Goal: Check status: Check status

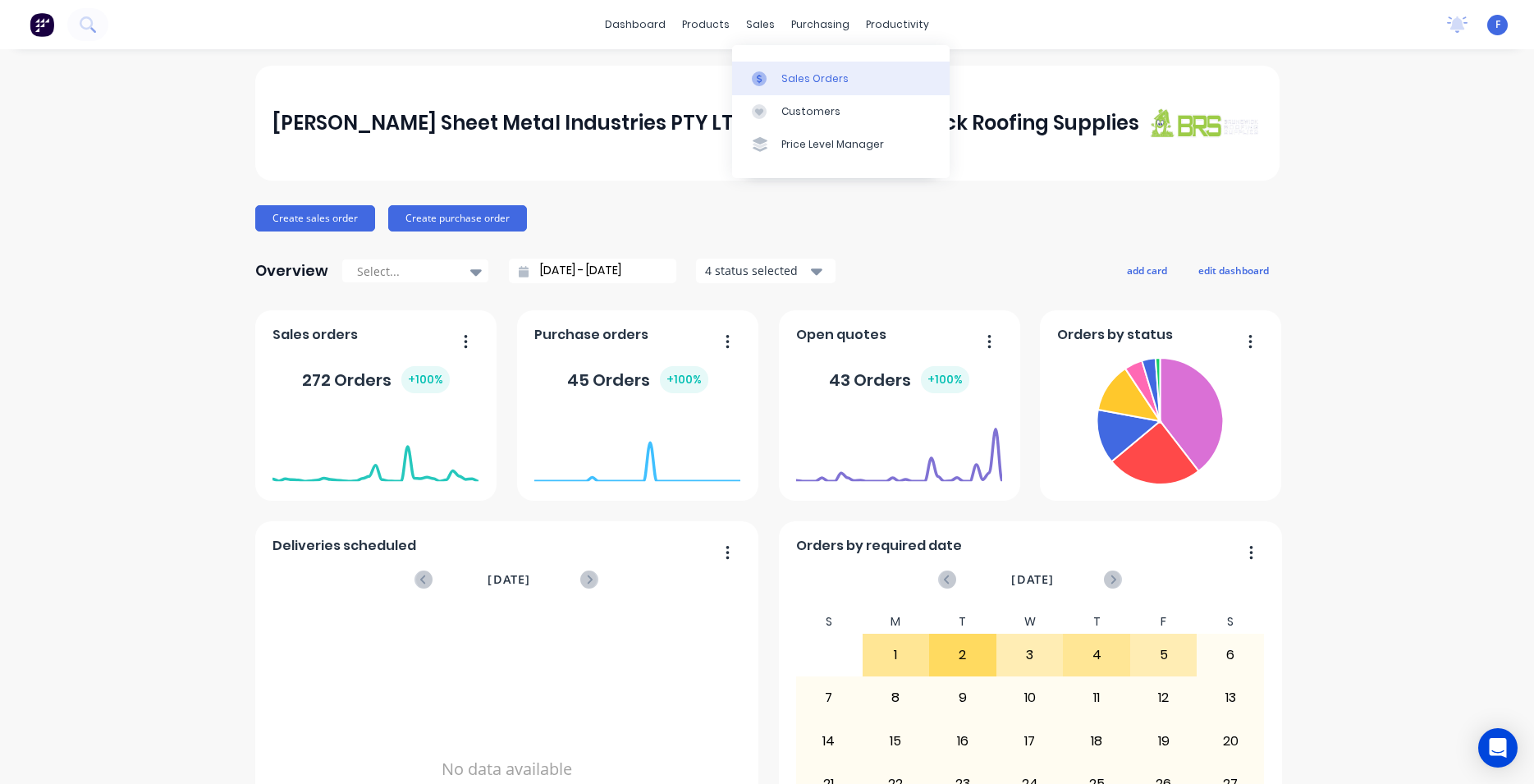
click at [796, 76] on div "Sales Orders" at bounding box center [815, 78] width 67 height 14
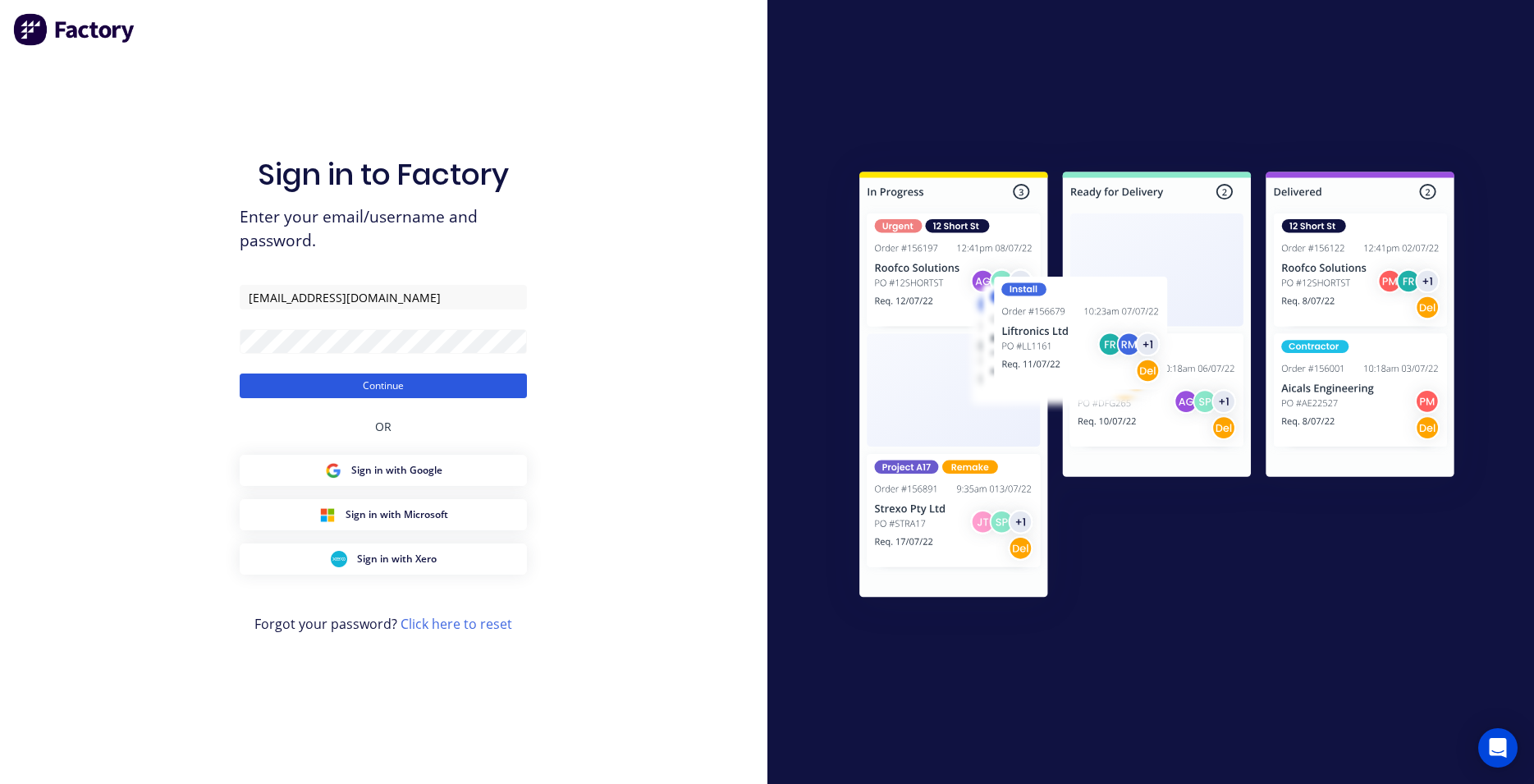
click at [495, 391] on button "Continue" at bounding box center [383, 385] width 287 height 24
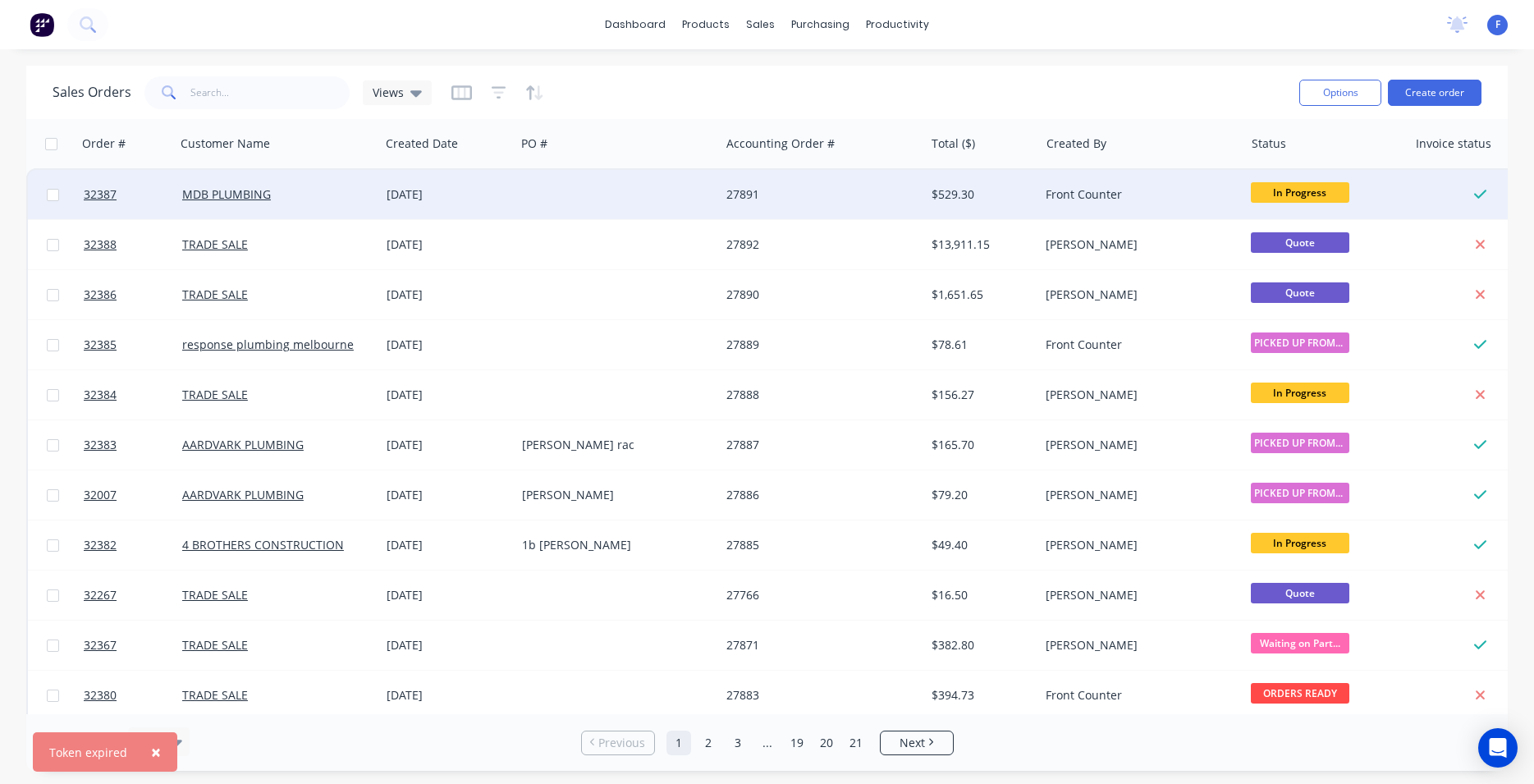
click at [739, 191] on div "27891" at bounding box center [817, 194] width 183 height 16
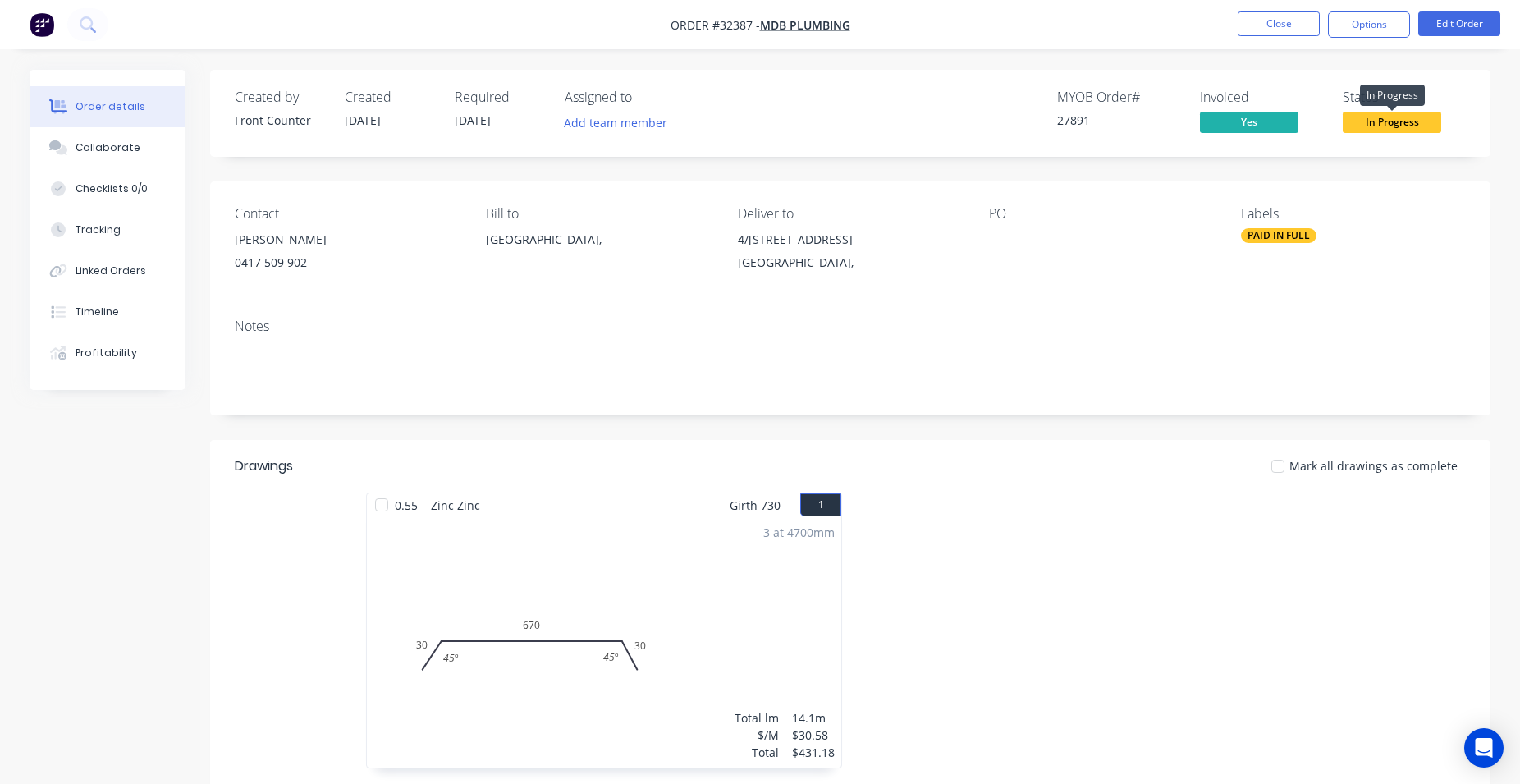
click at [1398, 127] on span "In Progress" at bounding box center [1392, 121] width 99 height 21
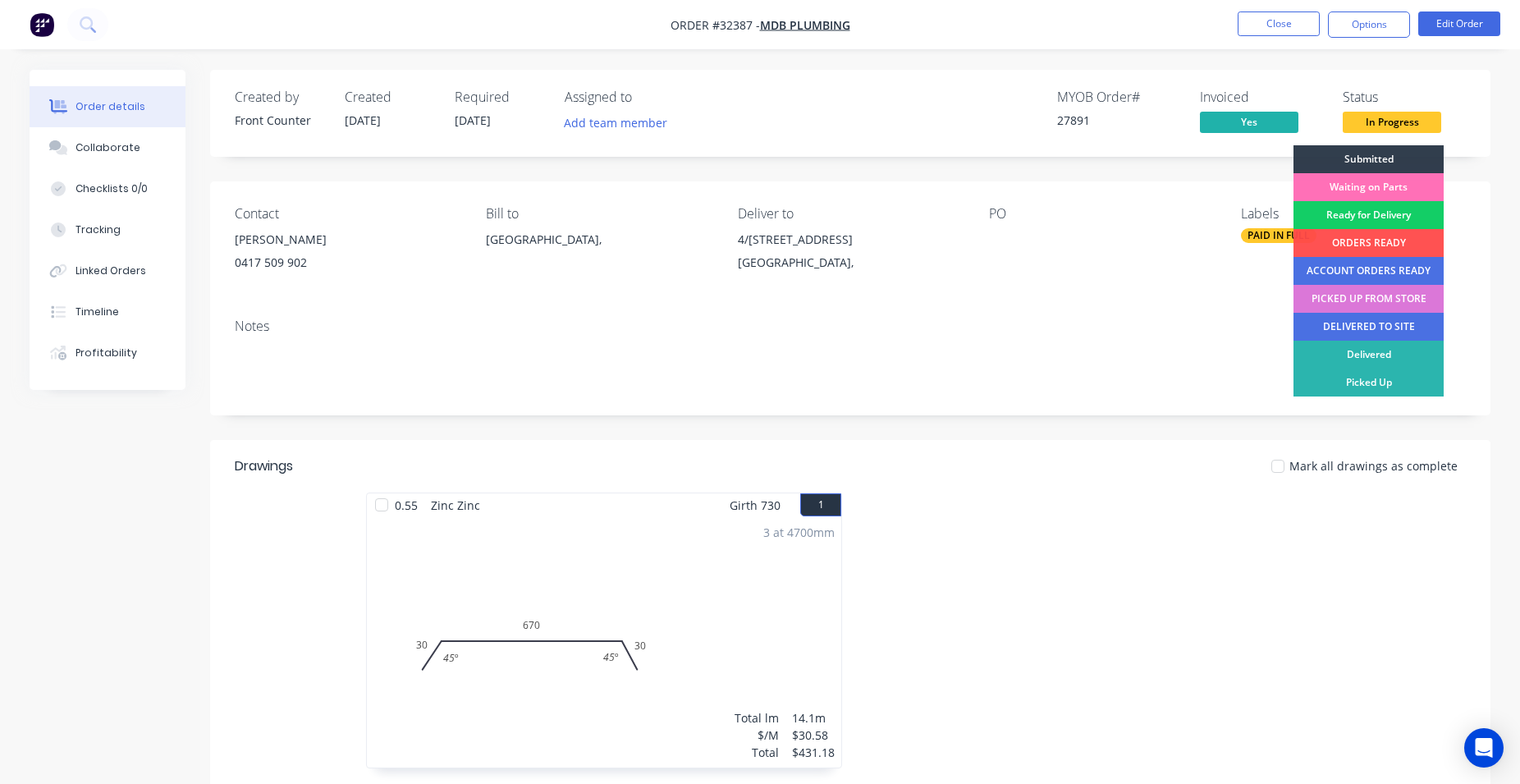
click at [1395, 217] on div "Ready for Delivery" at bounding box center [1369, 215] width 150 height 28
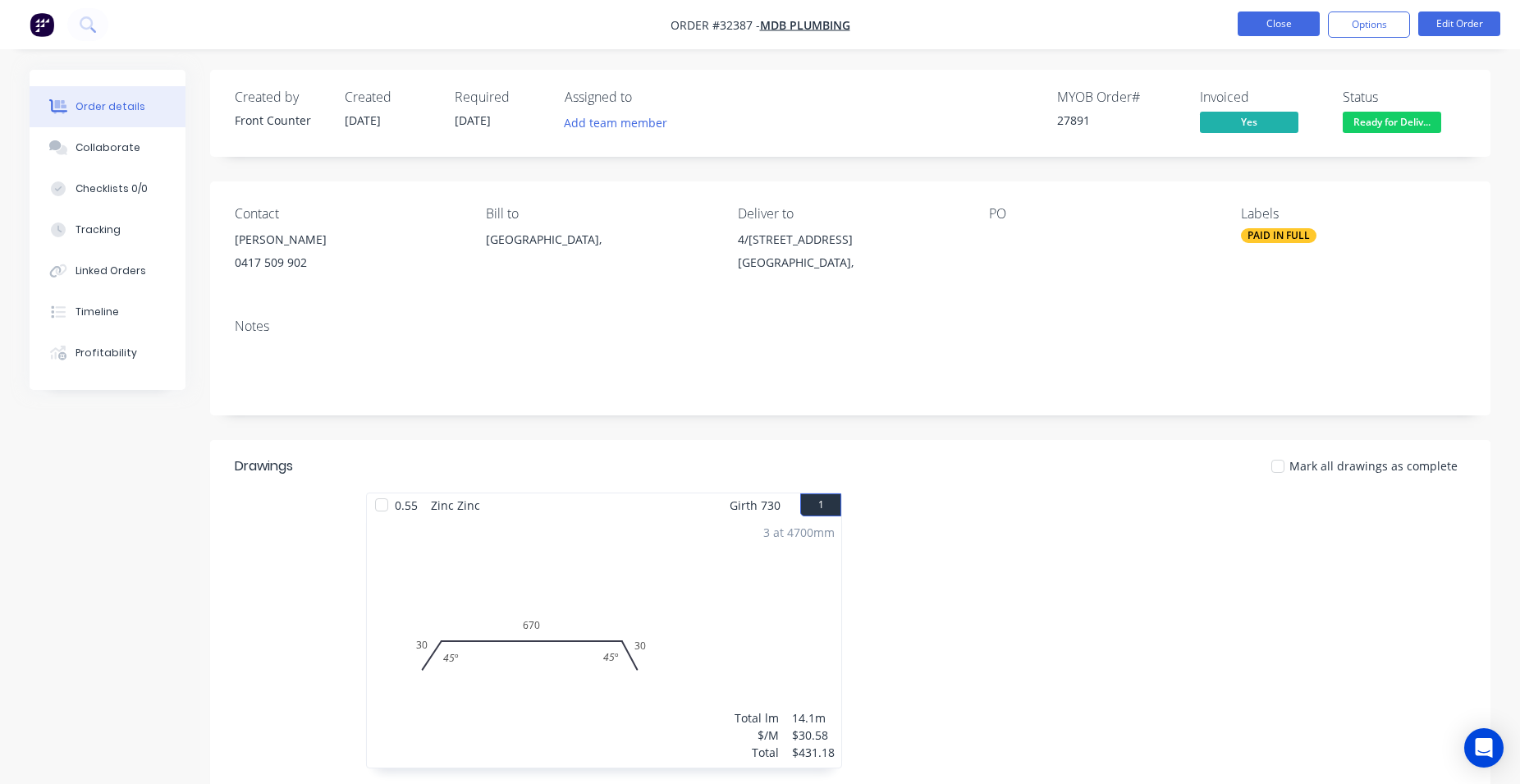
click at [1291, 22] on button "Close" at bounding box center [1278, 23] width 82 height 24
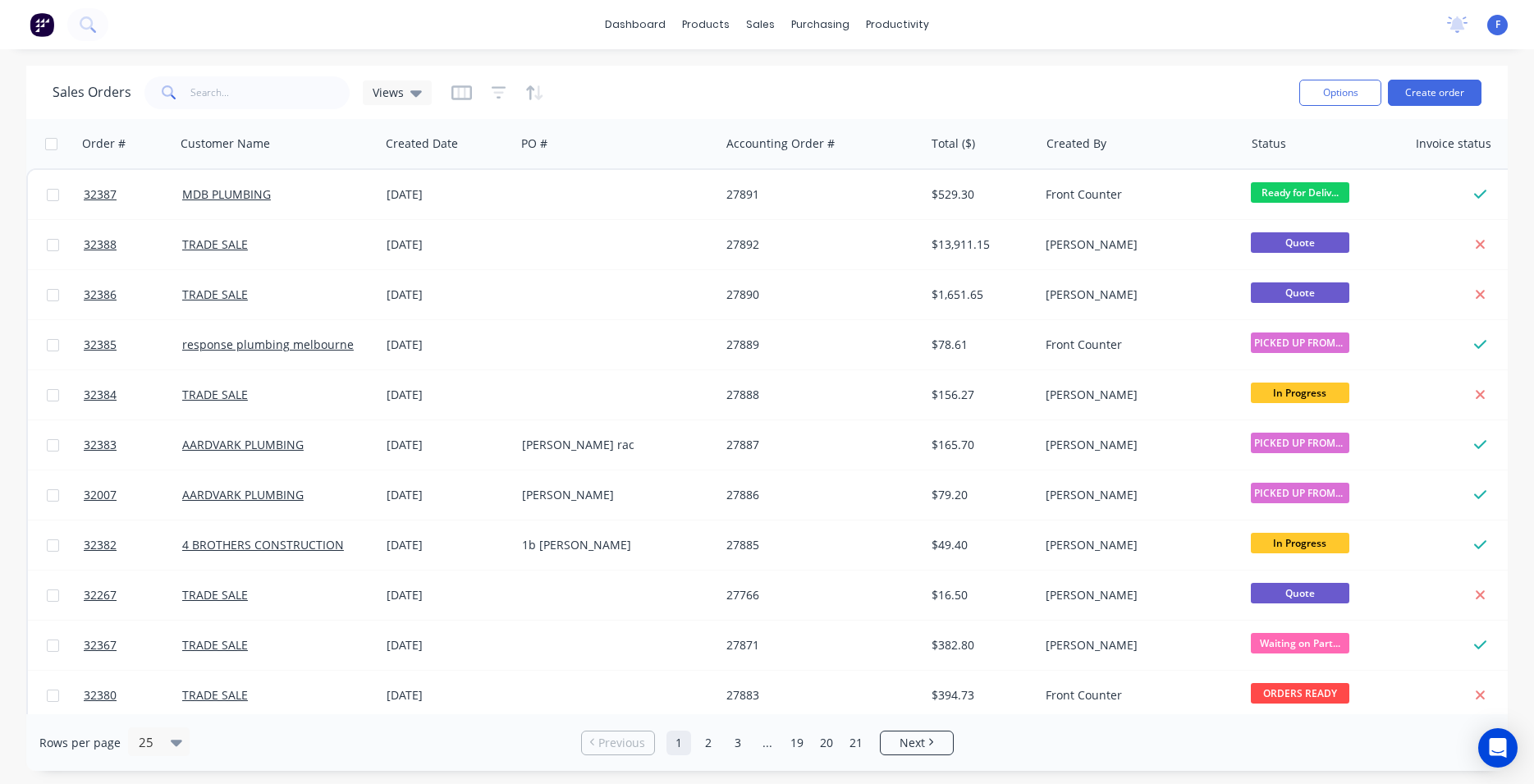
click at [44, 14] on img at bounding box center [41, 24] width 24 height 24
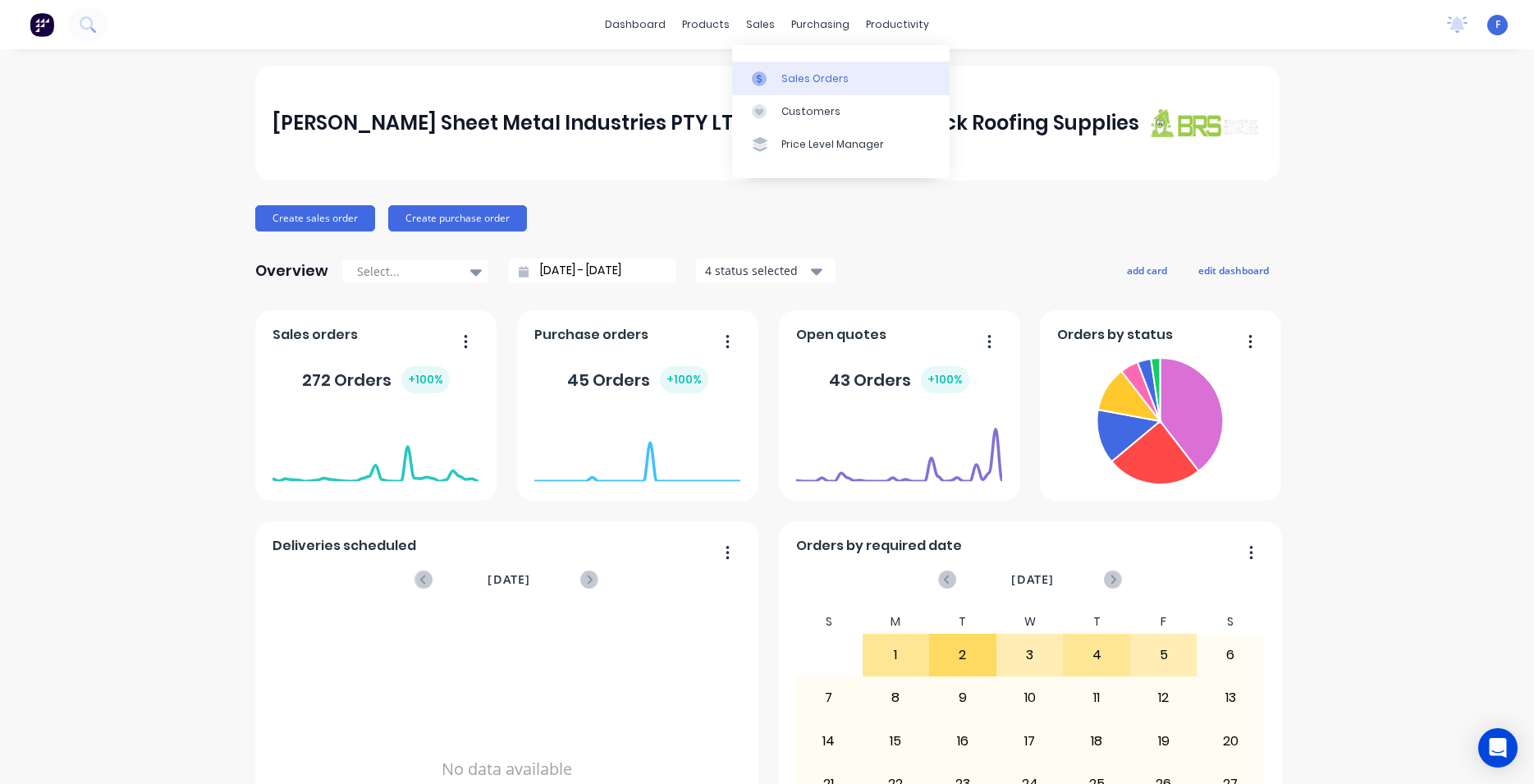
click at [777, 67] on link "Sales Orders" at bounding box center [841, 77] width 218 height 33
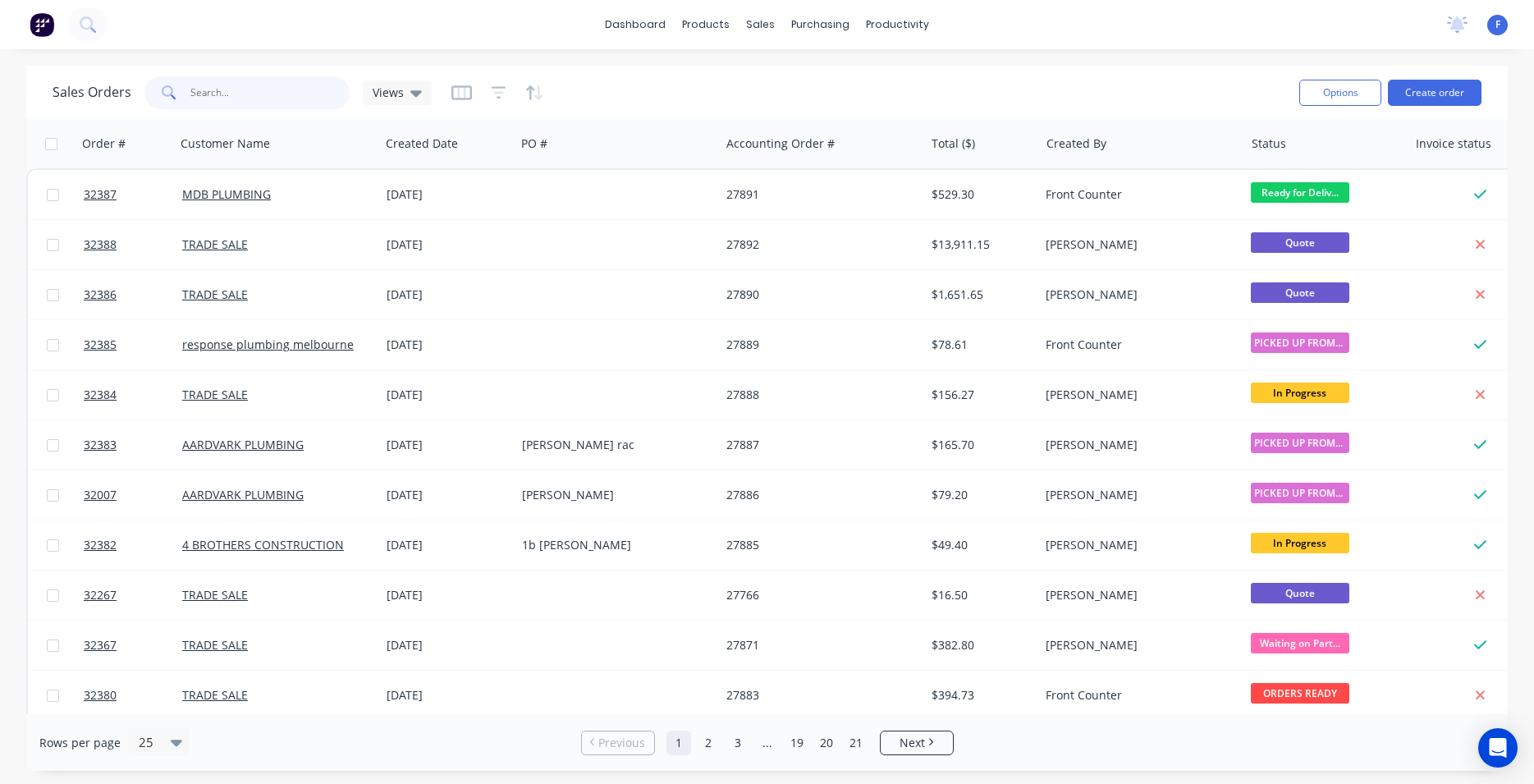
click at [230, 94] on input "text" at bounding box center [271, 93] width 160 height 33
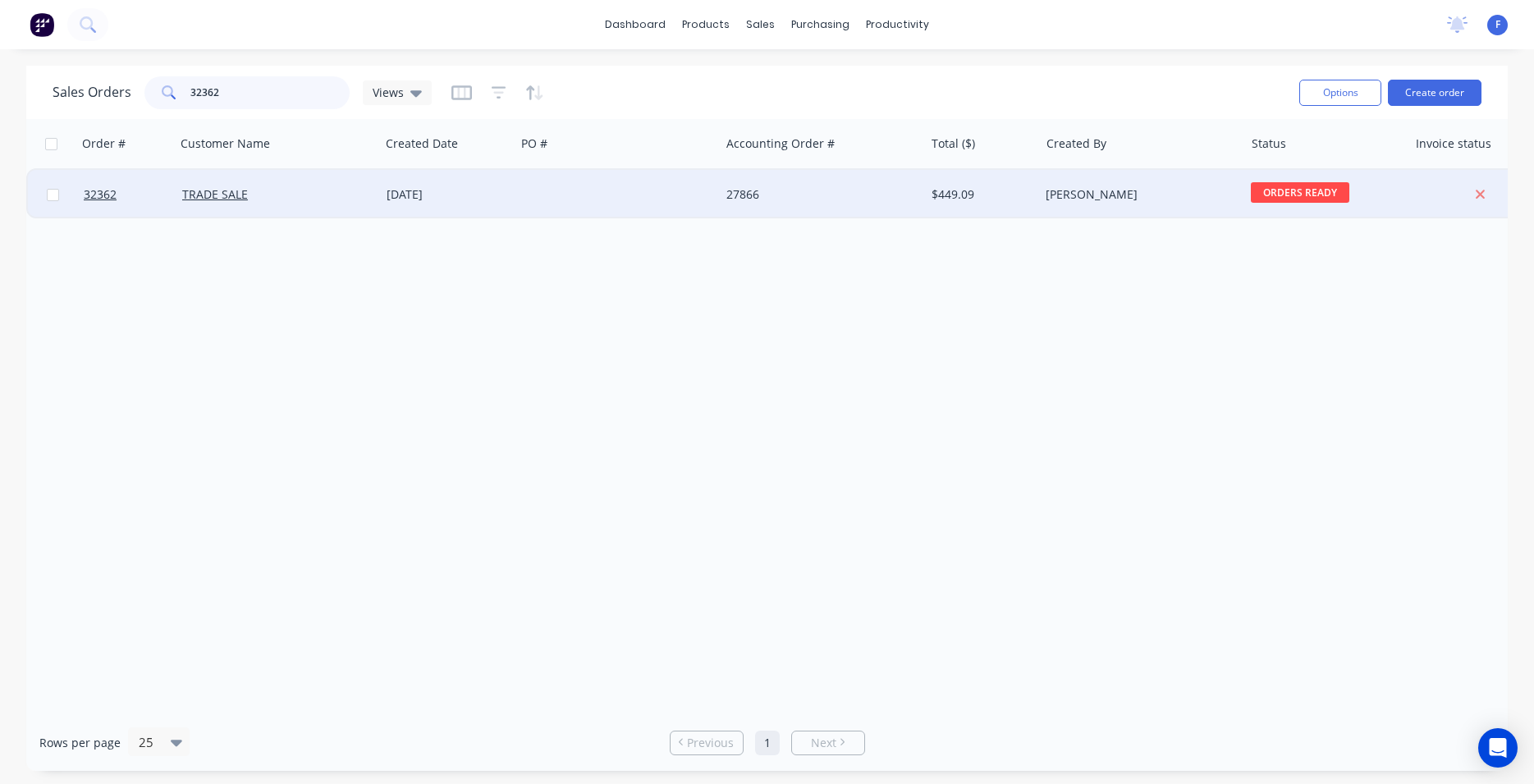
type input "32362"
click at [771, 187] on div "27866" at bounding box center [817, 194] width 183 height 16
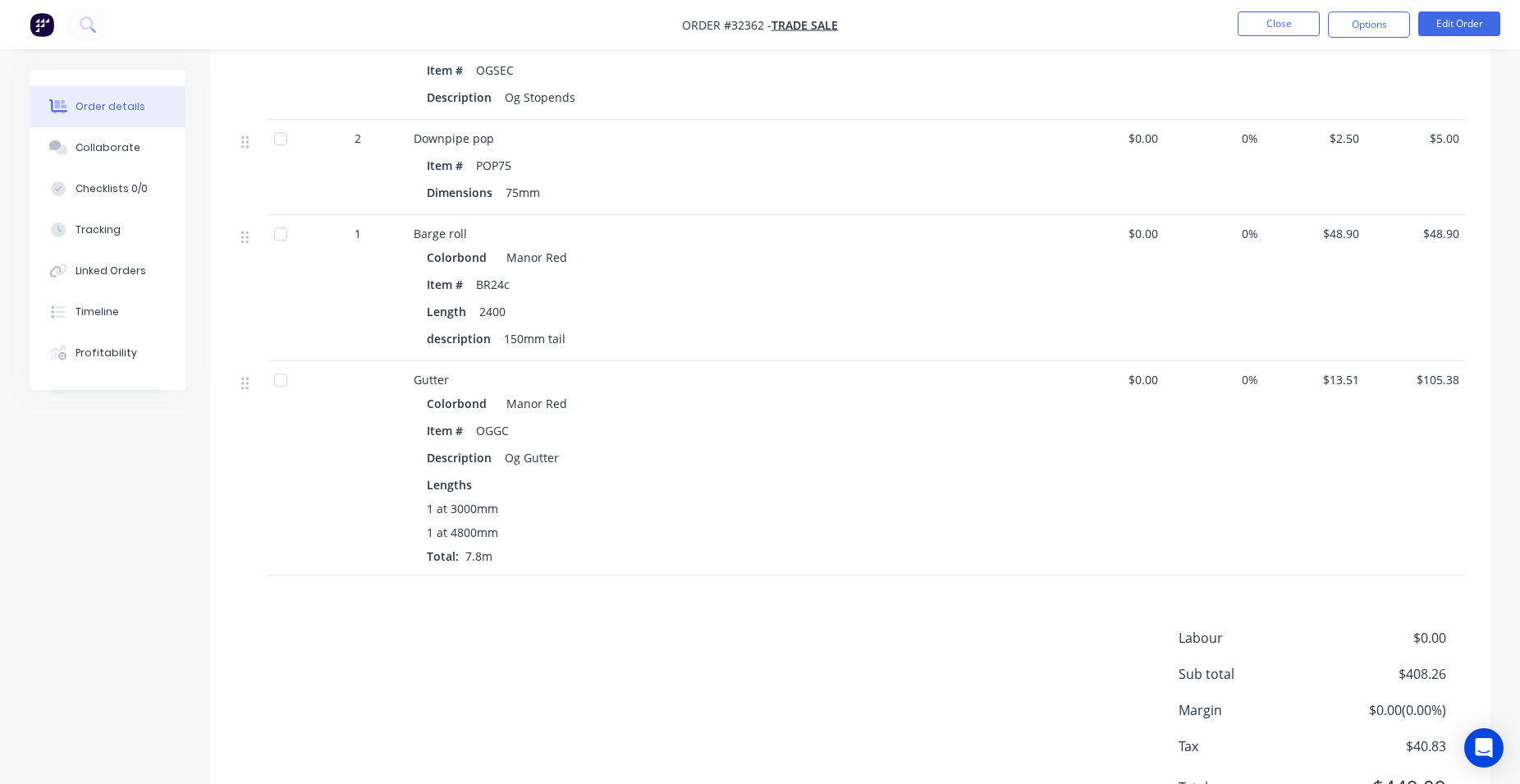
scroll to position [1161, 0]
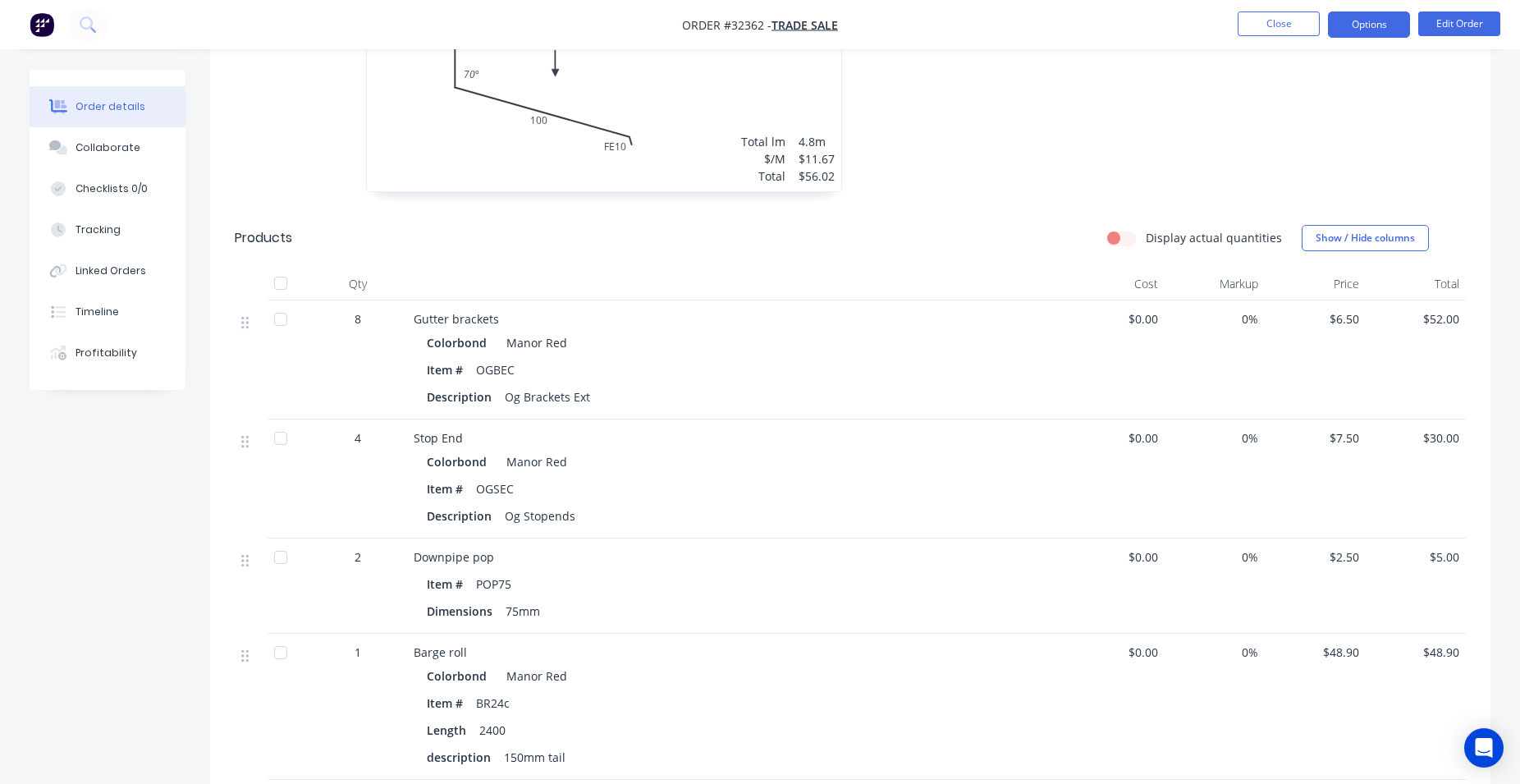
click at [1380, 30] on button "Options" at bounding box center [1369, 24] width 82 height 26
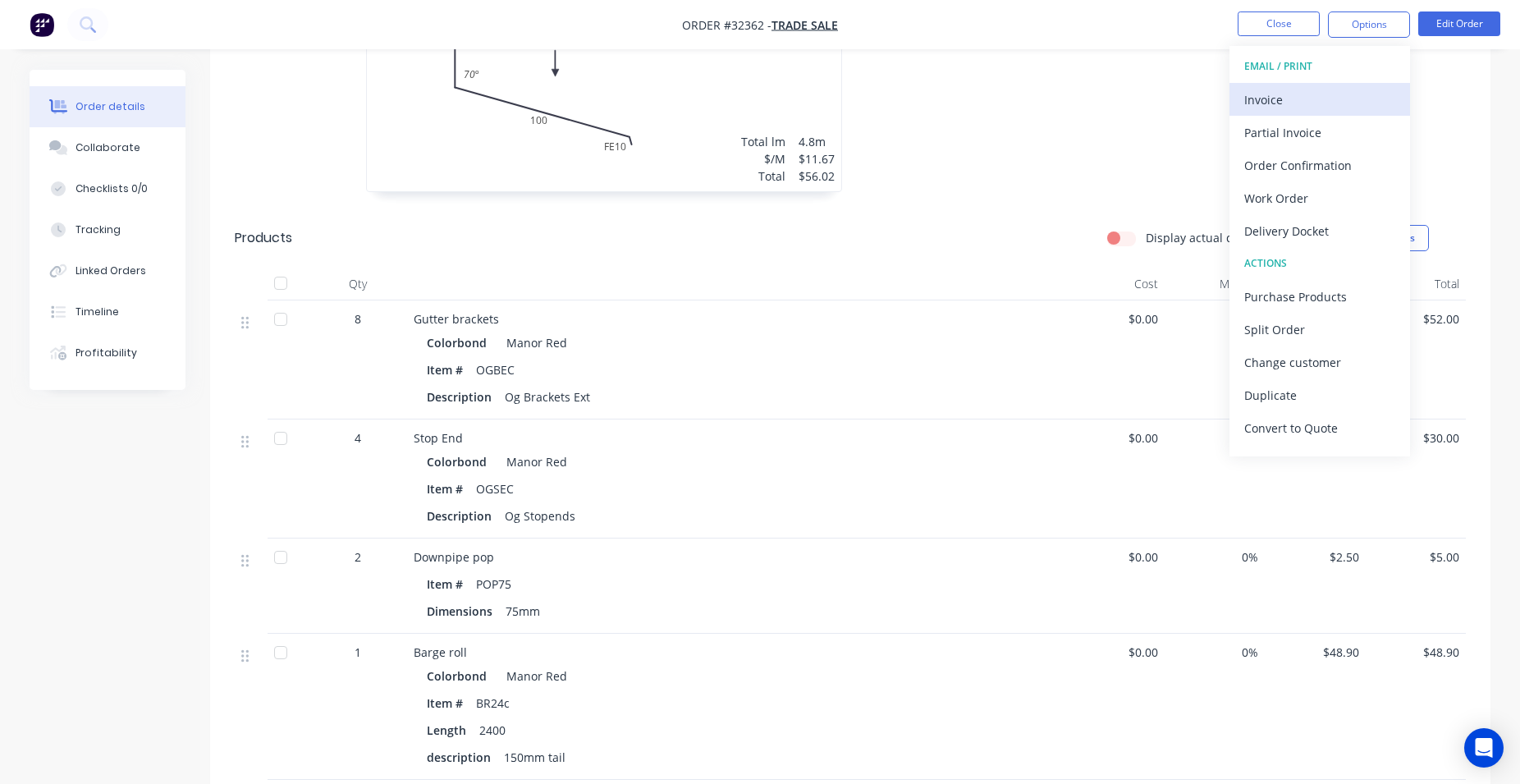
click at [1281, 98] on div "Invoice" at bounding box center [1320, 100] width 151 height 23
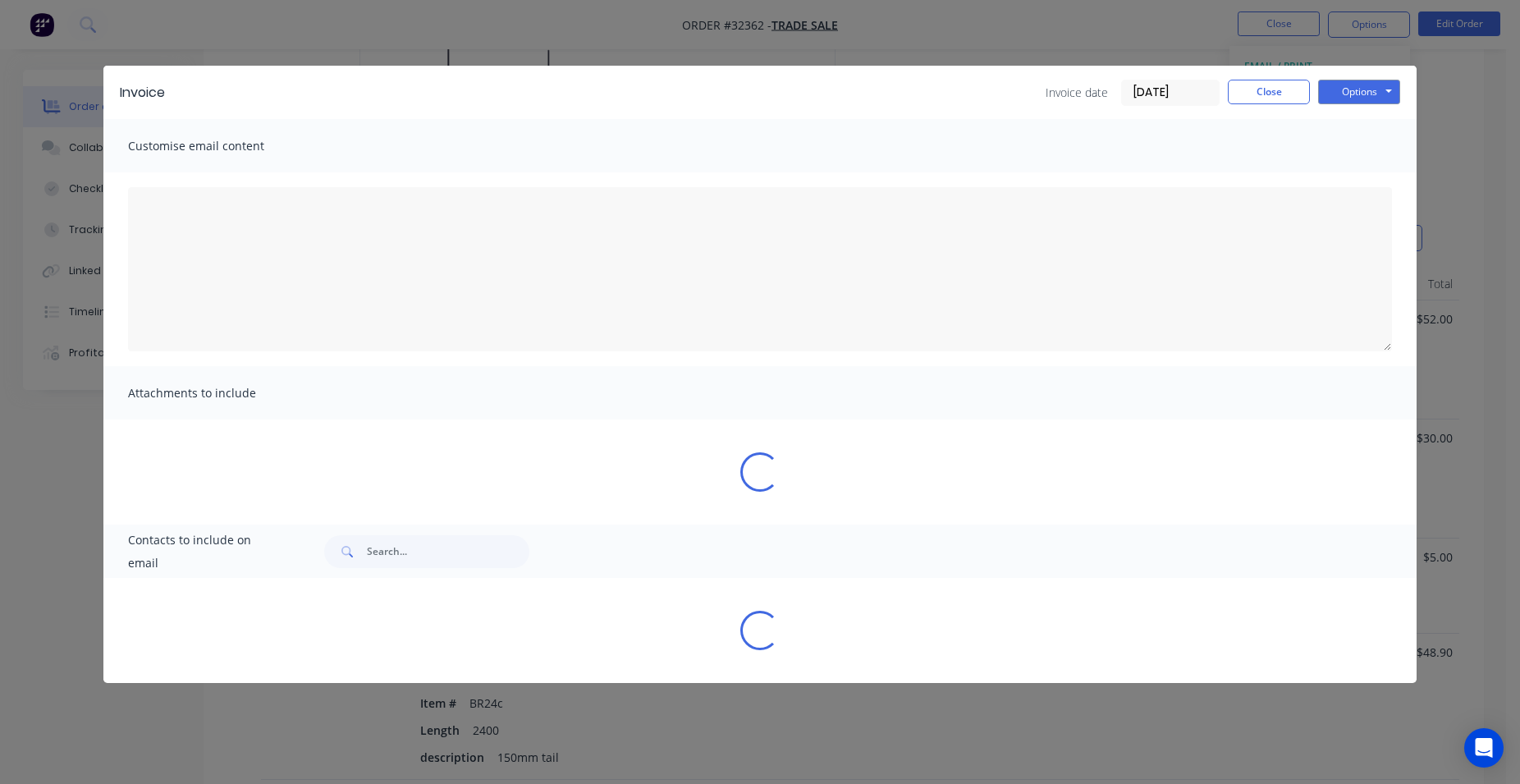
type textarea "A PDF copy of the order has been attached to this email. To view your order onl…"
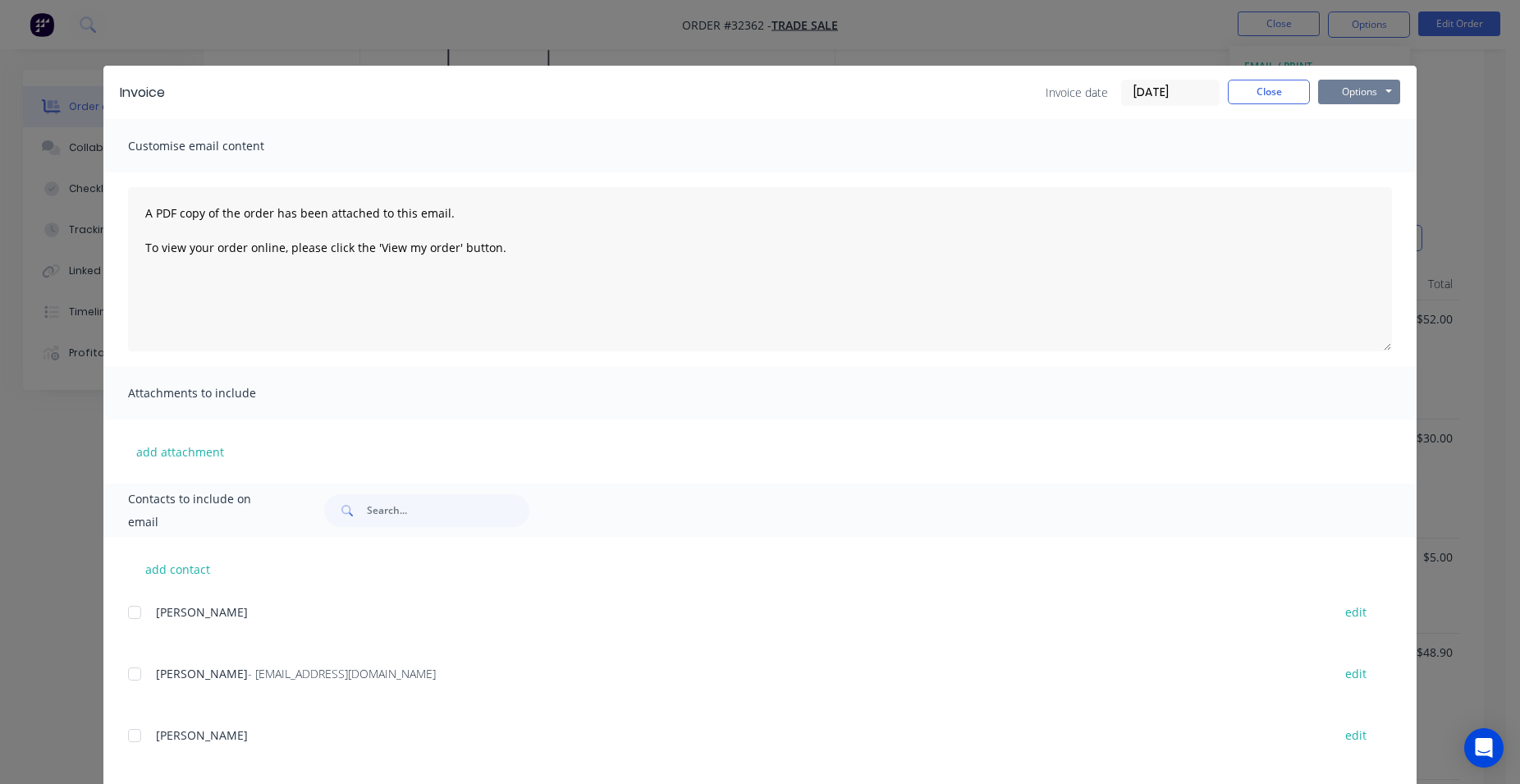
click at [1364, 91] on button "Options" at bounding box center [1359, 92] width 82 height 24
click at [1349, 147] on button "Print" at bounding box center [1371, 148] width 105 height 27
click at [1263, 92] on button "Close" at bounding box center [1268, 92] width 82 height 24
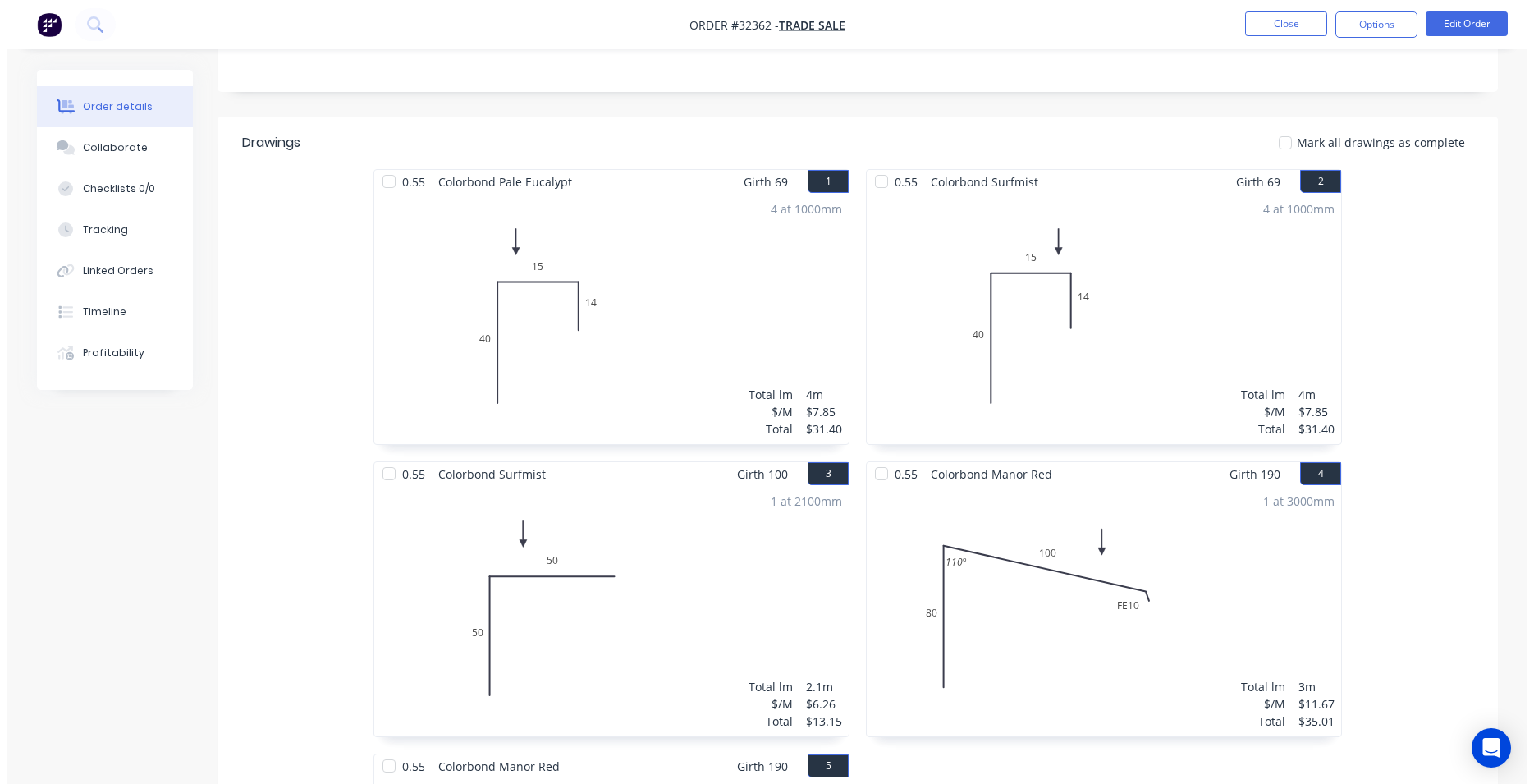
scroll to position [0, 0]
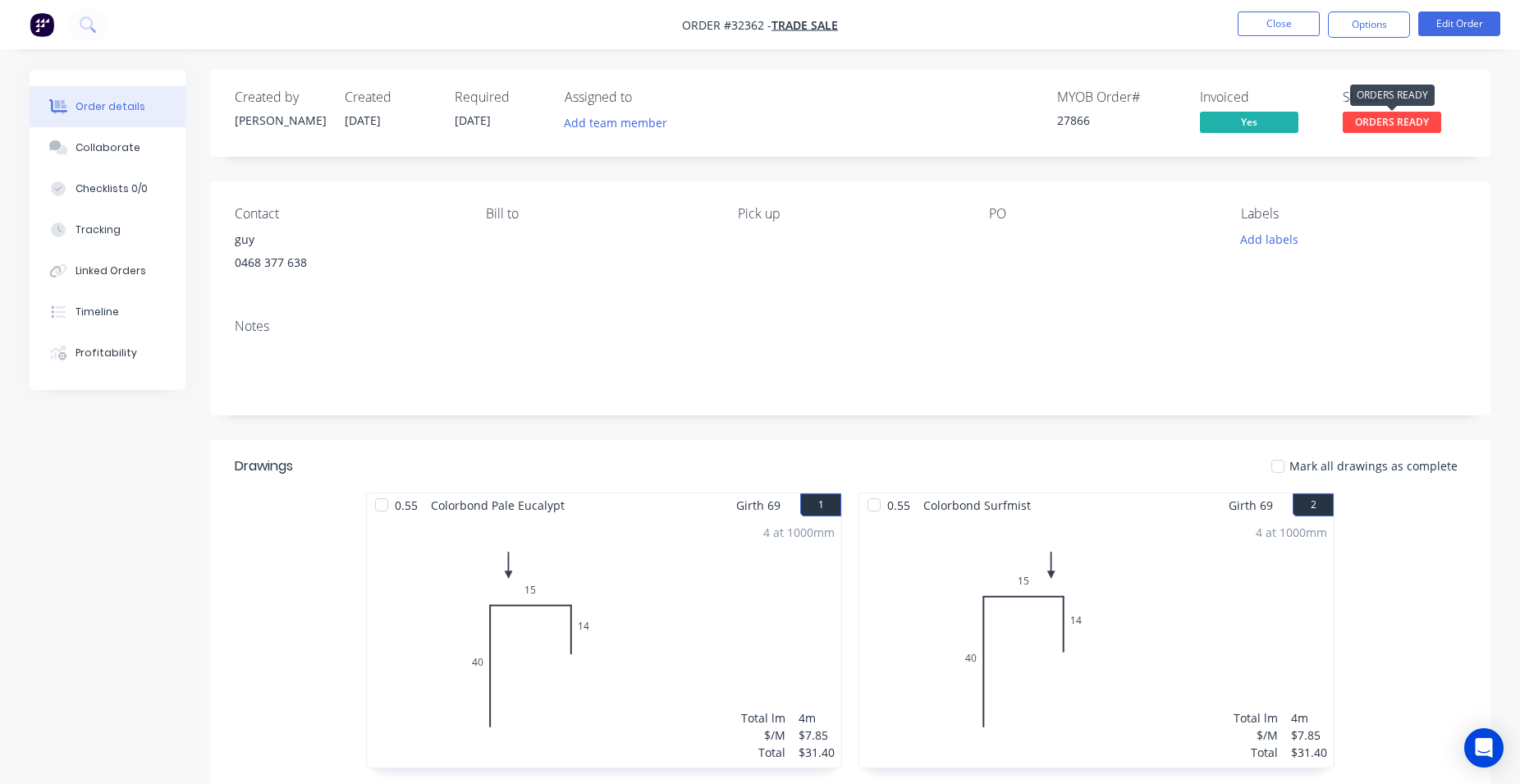
click at [1384, 118] on span "ORDERS READY" at bounding box center [1392, 121] width 99 height 21
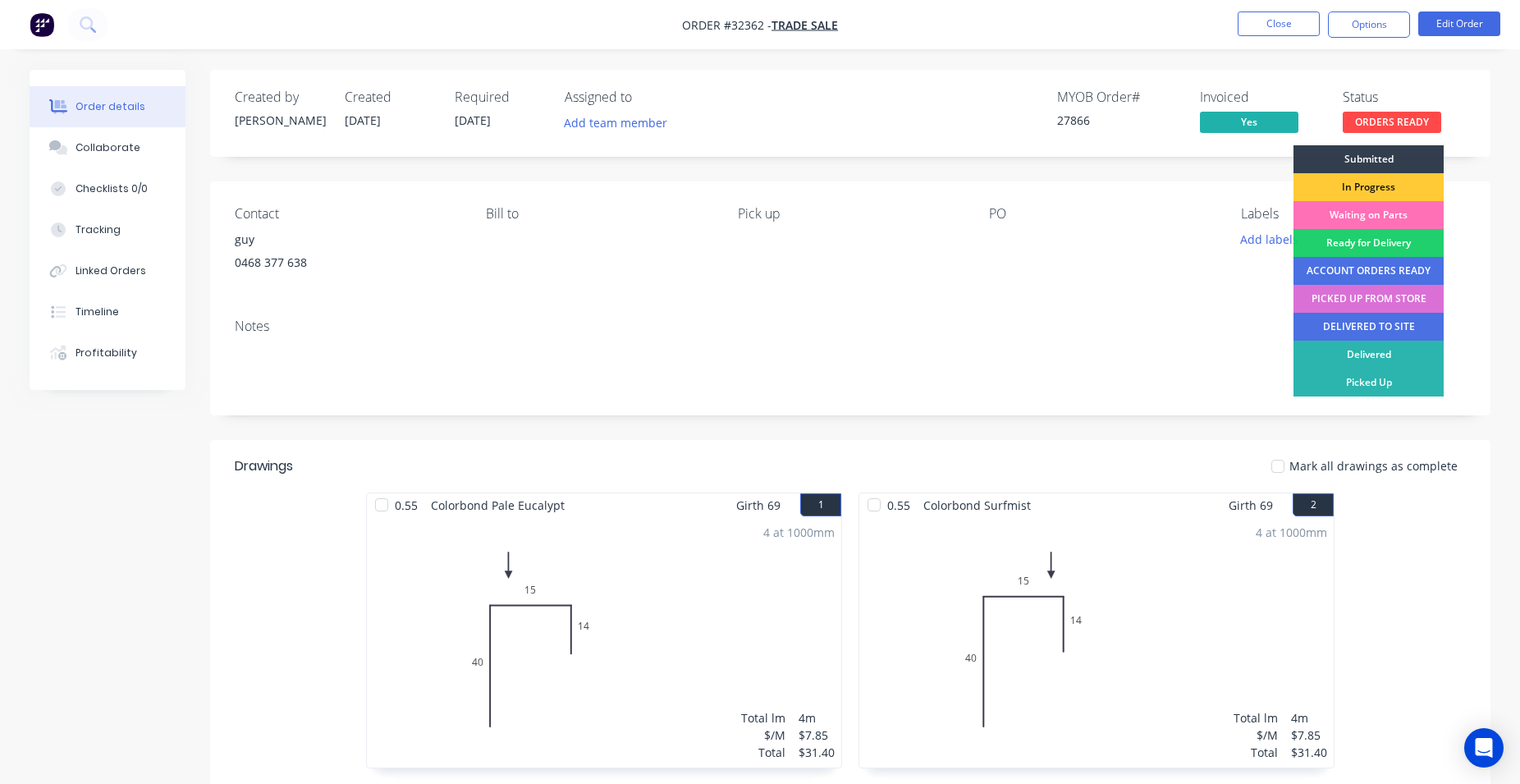
click at [1341, 303] on div "PICKED UP FROM STORE" at bounding box center [1369, 298] width 150 height 28
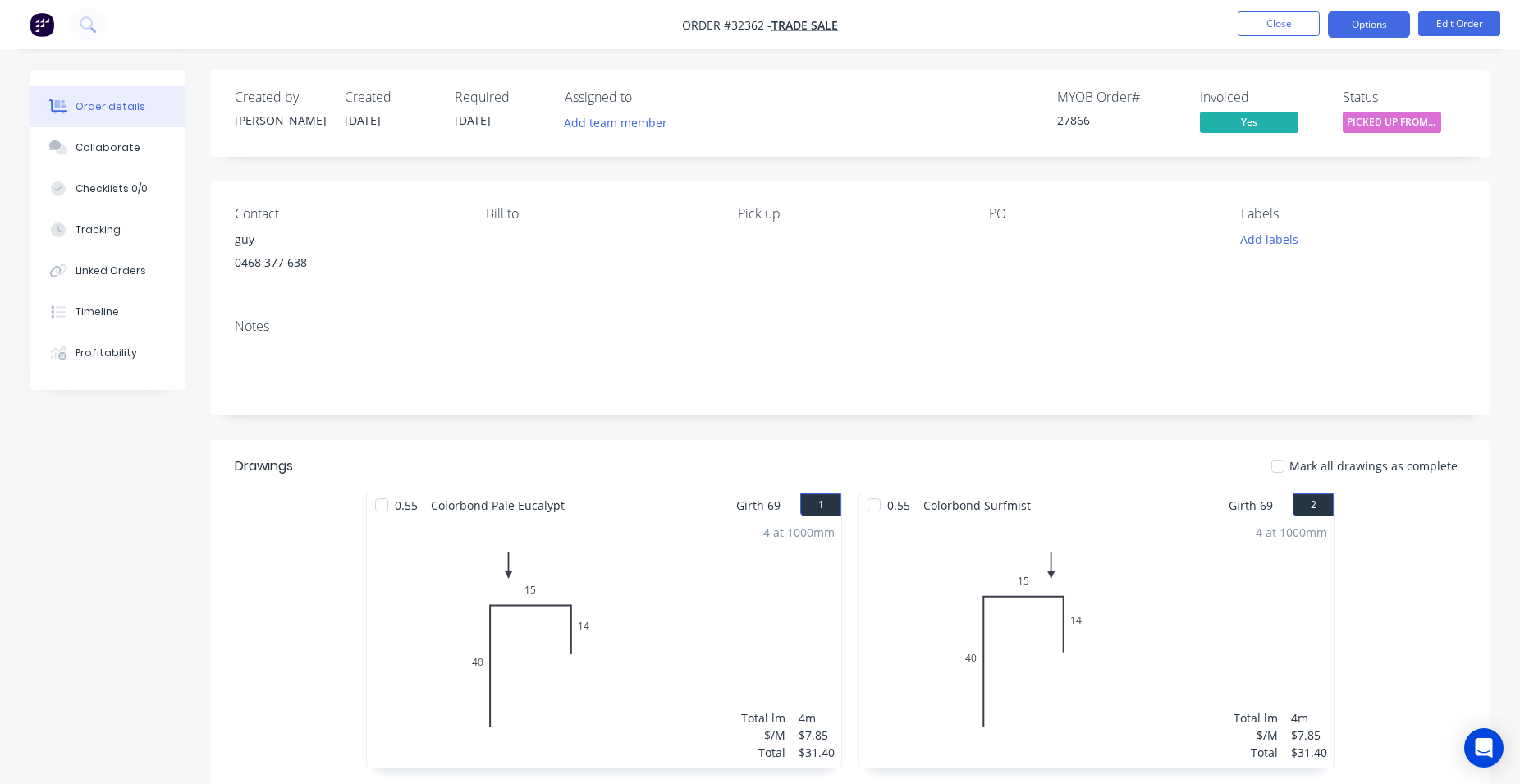
click at [1353, 22] on button "Options" at bounding box center [1369, 24] width 82 height 26
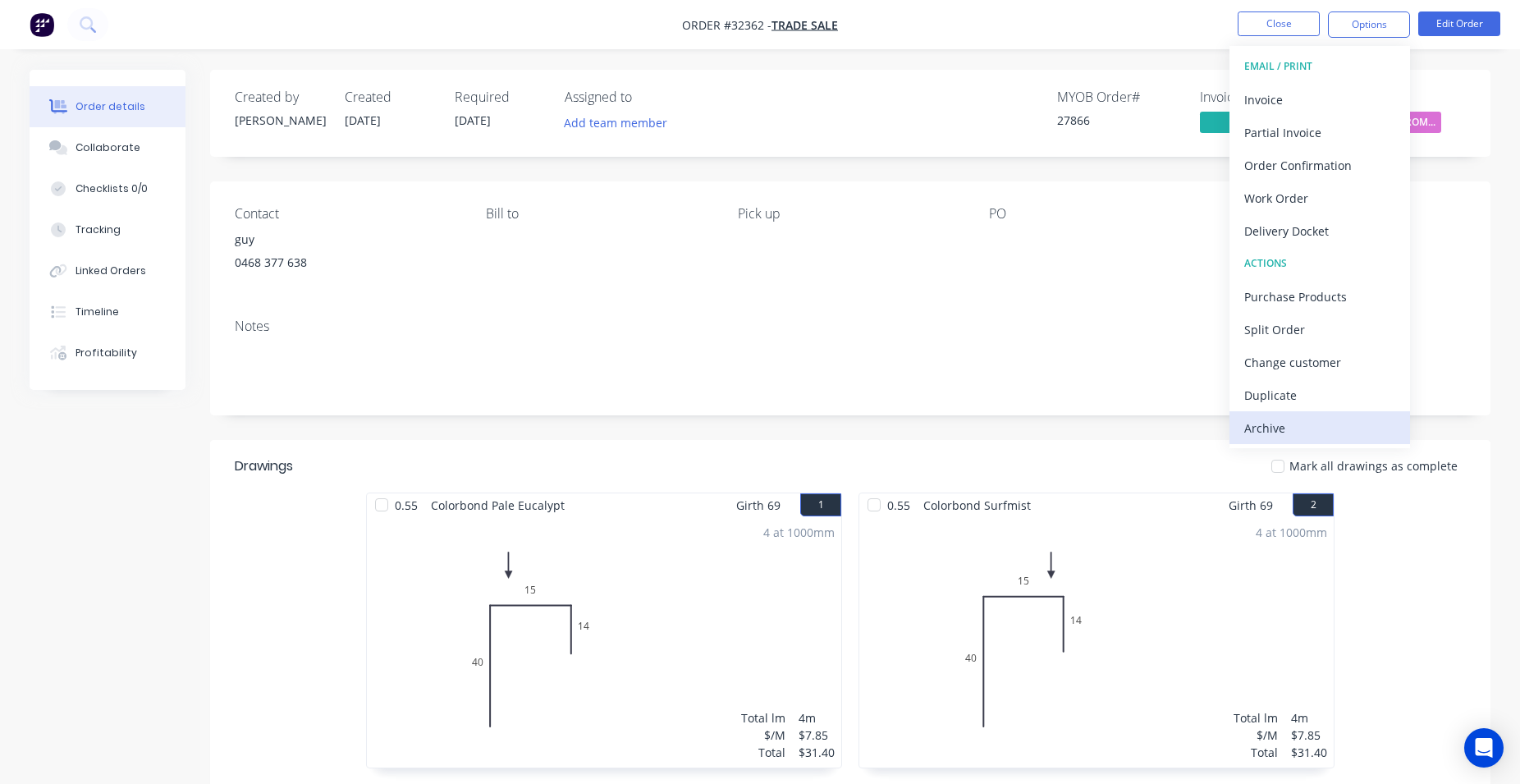
click at [1291, 421] on div "Archive" at bounding box center [1320, 428] width 151 height 23
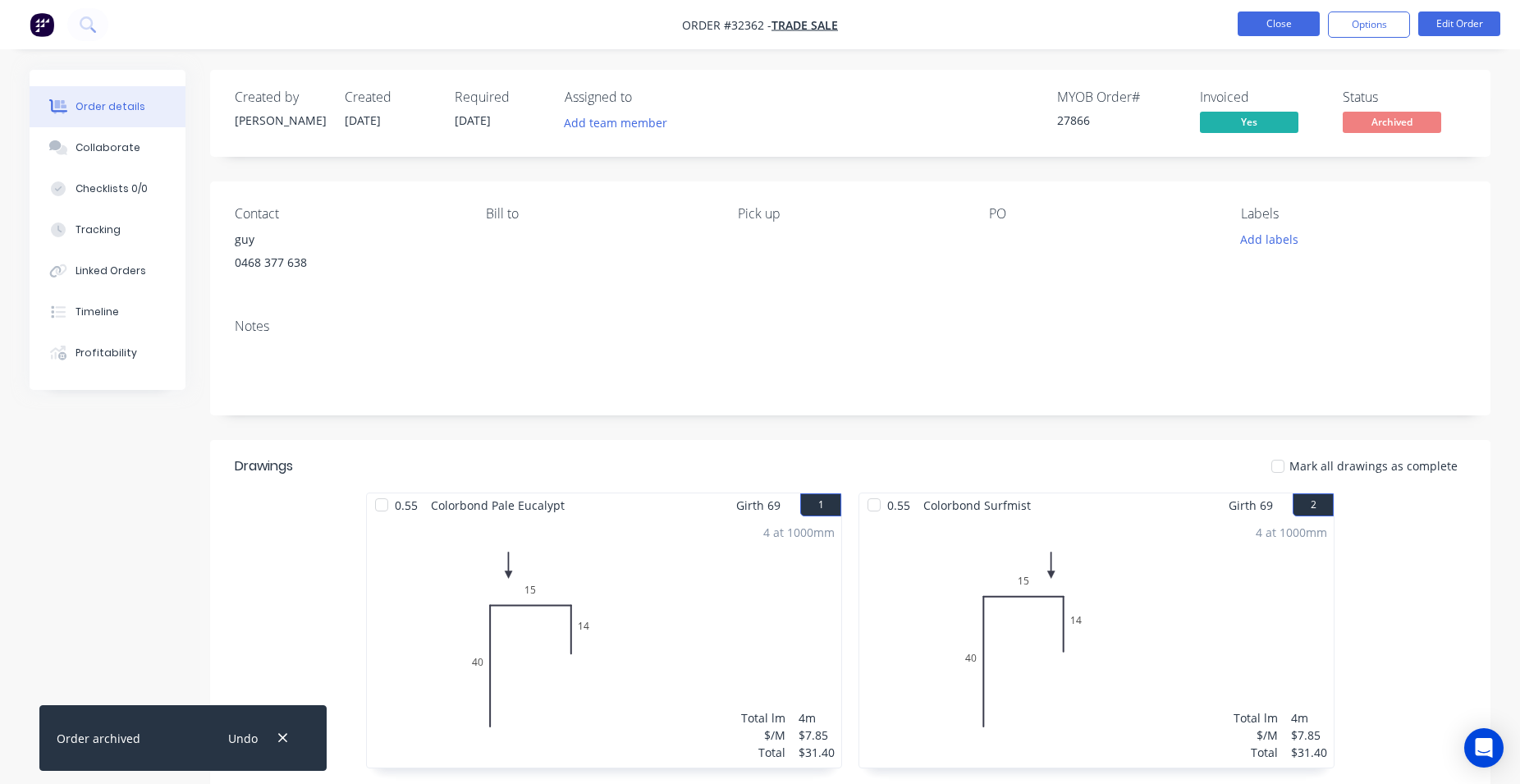
click at [1292, 25] on button "Close" at bounding box center [1278, 23] width 82 height 24
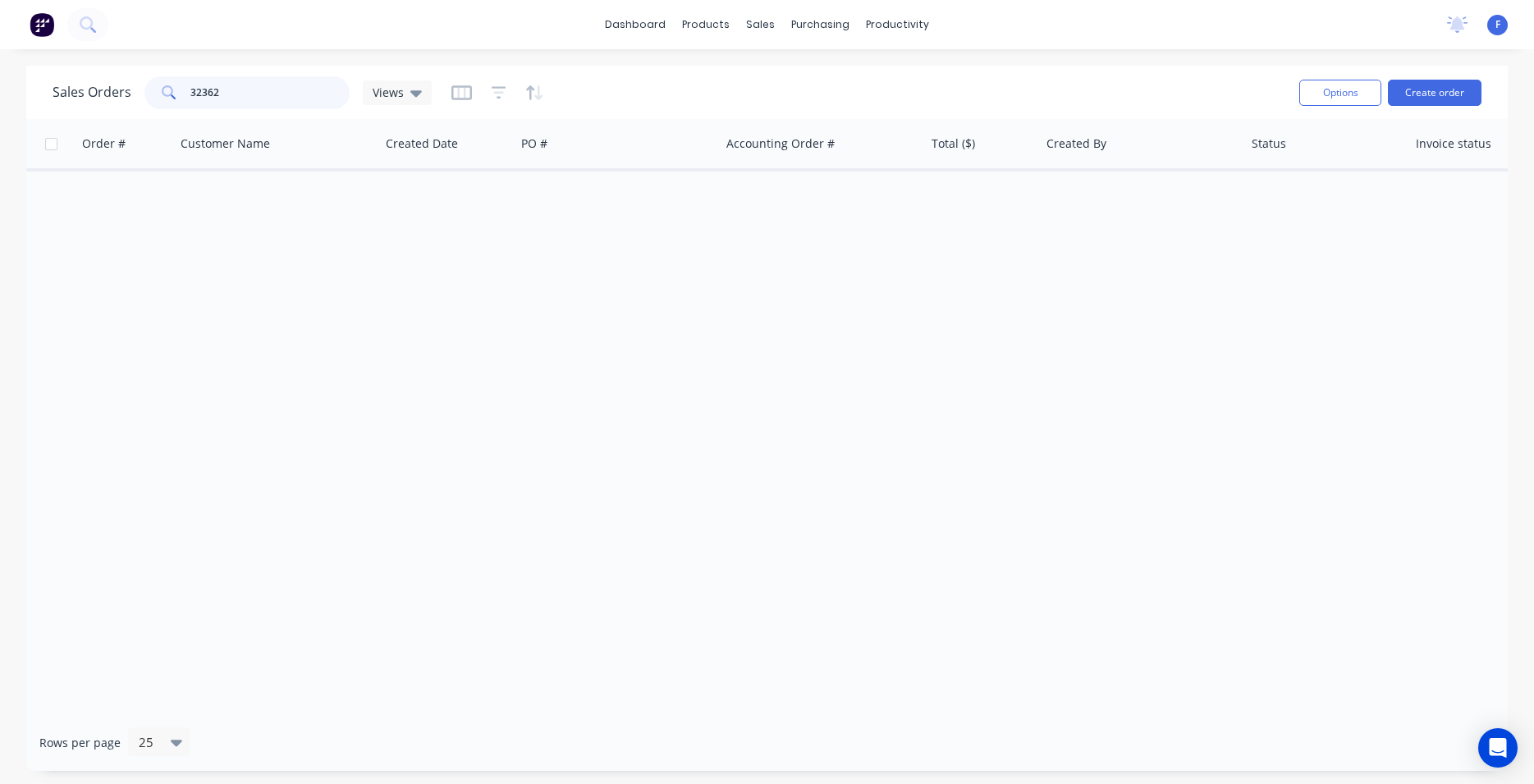
drag, startPoint x: 243, startPoint y: 95, endPoint x: 86, endPoint y: 98, distance: 157.0
click at [191, 98] on input "32362" at bounding box center [271, 93] width 160 height 33
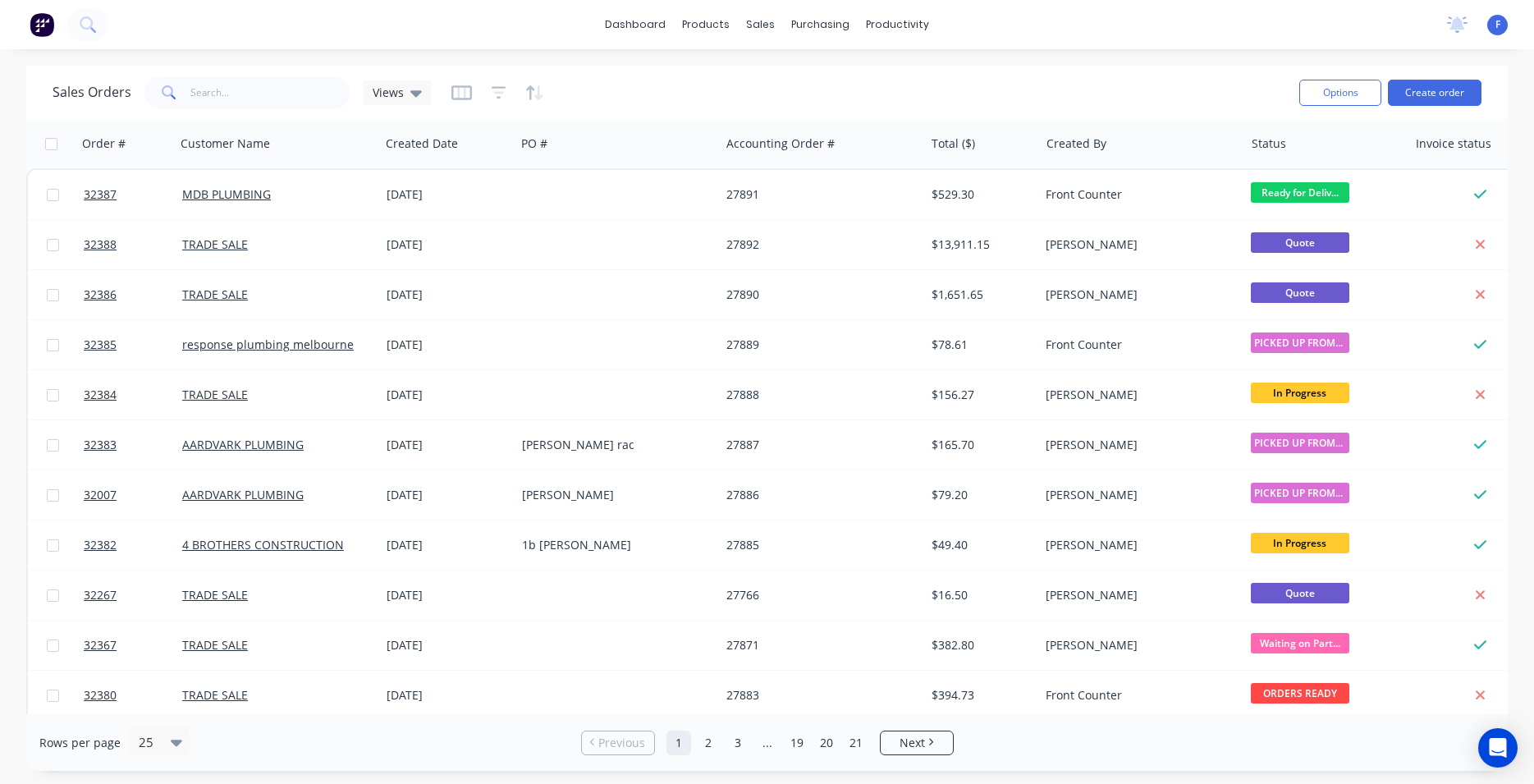
click at [40, 29] on img at bounding box center [41, 24] width 24 height 24
